Goal: Transaction & Acquisition: Book appointment/travel/reservation

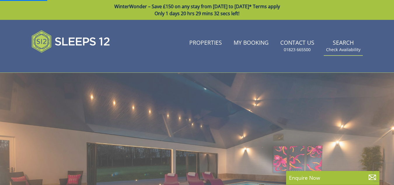
click at [342, 44] on link "Search Check Availability" at bounding box center [343, 45] width 39 height 19
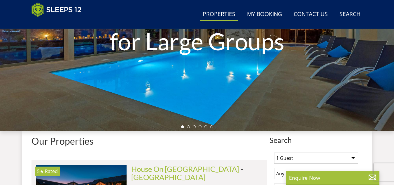
scroll to position [209, 0]
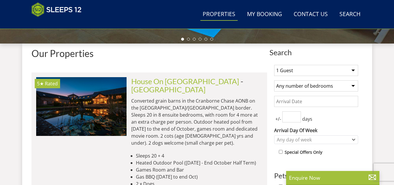
click at [353, 71] on select "1 Guest 2 Guests 3 Guests 4 Guests 5 Guests 6 Guests 7 Guests 8 Guests 9 Guests…" at bounding box center [316, 70] width 84 height 11
select select "24"
click at [274, 65] on select "1 Guest 2 Guests 3 Guests 4 Guests 5 Guests 6 Guests 7 Guests 8 Guests 9 Guests…" at bounding box center [316, 70] width 84 height 11
click at [315, 87] on select "Any number of bedrooms 4 Bedrooms 5 Bedrooms 6 Bedrooms 7 Bedrooms 8 Bedrooms 9…" at bounding box center [316, 85] width 84 height 11
select select "10"
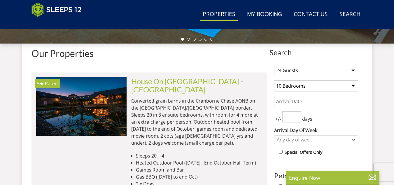
click at [274, 80] on select "Any number of bedrooms 4 Bedrooms 5 Bedrooms 6 Bedrooms 7 Bedrooms 8 Bedrooms 9…" at bounding box center [316, 85] width 84 height 11
click at [330, 104] on input "Date" at bounding box center [316, 101] width 84 height 11
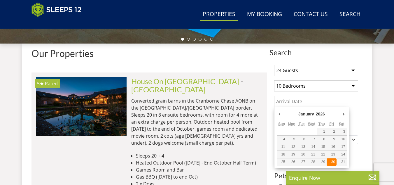
type input "[DATE]"
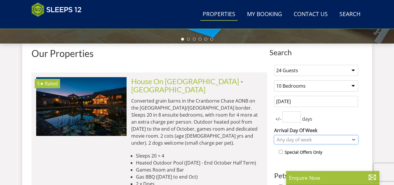
click at [321, 140] on div "Any day of week" at bounding box center [313, 139] width 76 height 6
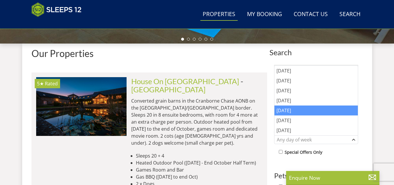
click at [288, 109] on div "[DATE]" at bounding box center [315, 110] width 83 height 10
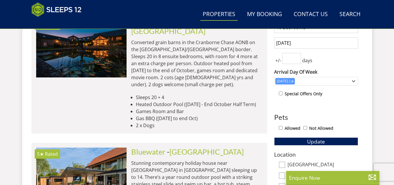
scroll to position [297, 0]
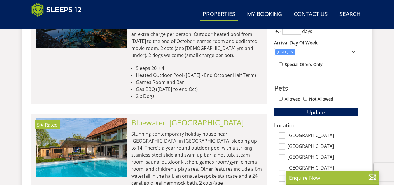
click at [281, 98] on input "Allowed" at bounding box center [281, 99] width 4 height 4
checkbox input "true"
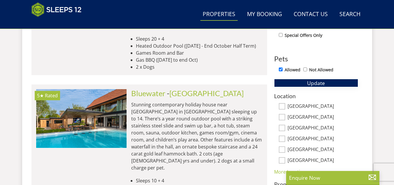
click at [320, 84] on span "Update" at bounding box center [316, 82] width 18 height 7
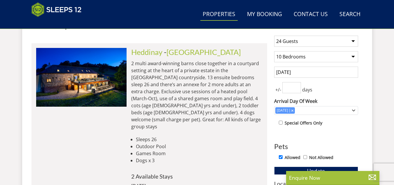
scroll to position [209, 0]
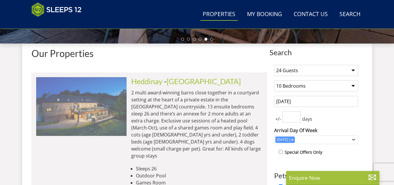
click at [94, 108] on img at bounding box center [81, 106] width 90 height 58
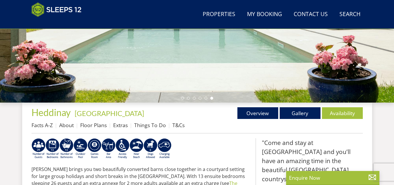
scroll to position [92, 0]
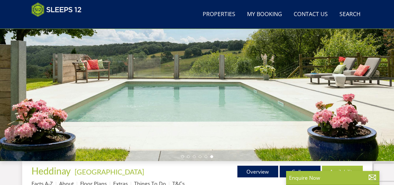
click at [385, 80] on div at bounding box center [197, 59] width 394 height 204
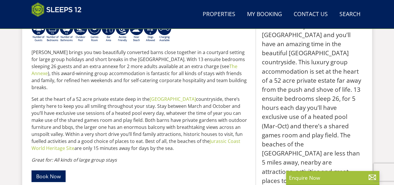
scroll to position [238, 0]
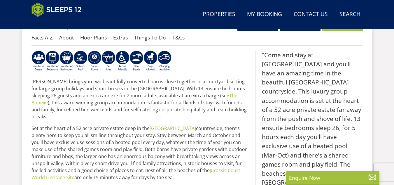
click at [187, 97] on link "The Annexe" at bounding box center [134, 98] width 206 height 13
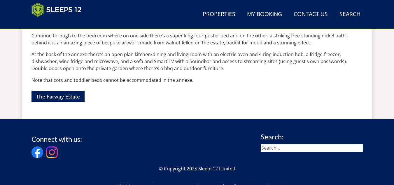
scroll to position [204, 0]
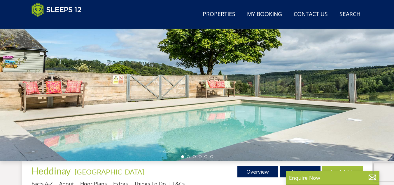
scroll to position [121, 0]
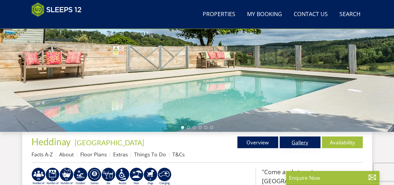
click at [300, 143] on link "Gallery" at bounding box center [300, 142] width 41 height 12
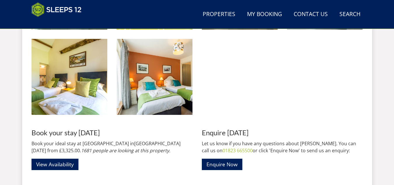
scroll to position [875, 0]
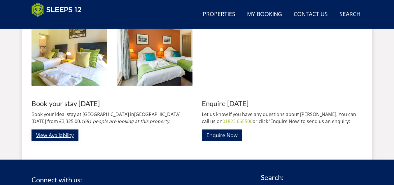
click at [51, 134] on link "View Availability" at bounding box center [54, 134] width 47 height 11
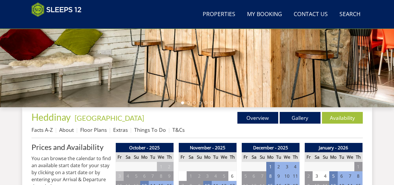
scroll to position [204, 0]
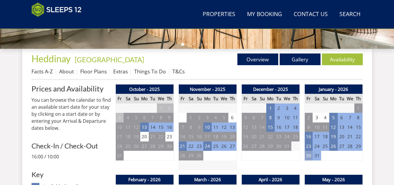
click at [308, 155] on td "30" at bounding box center [308, 155] width 8 height 10
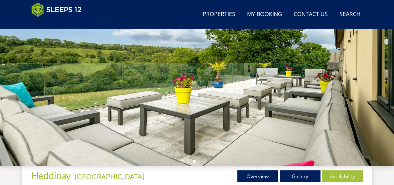
scroll to position [29, 0]
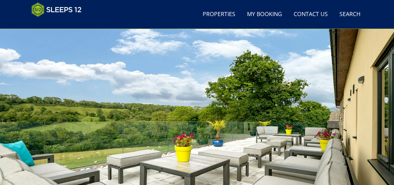
click at [381, 104] on div at bounding box center [197, 122] width 394 height 204
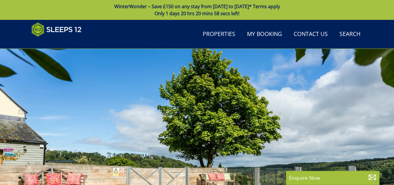
scroll to position [121, 0]
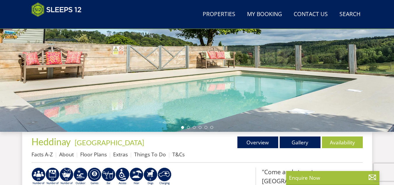
scroll to position [209, 0]
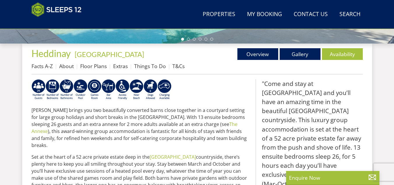
select select "24"
select select "10"
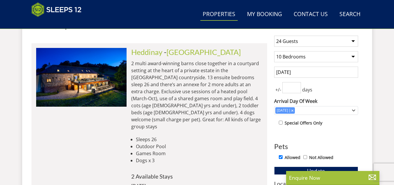
scroll to position [268, 0]
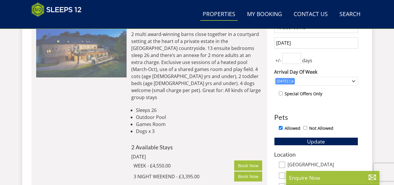
click at [75, 50] on img at bounding box center [81, 48] width 90 height 58
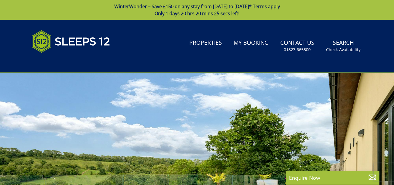
scroll to position [58, 0]
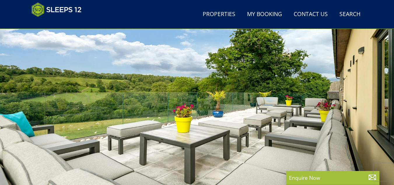
select select "24"
select select "10"
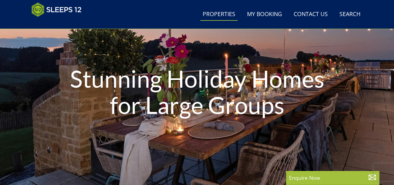
scroll to position [268, 0]
